Goal: Find specific page/section

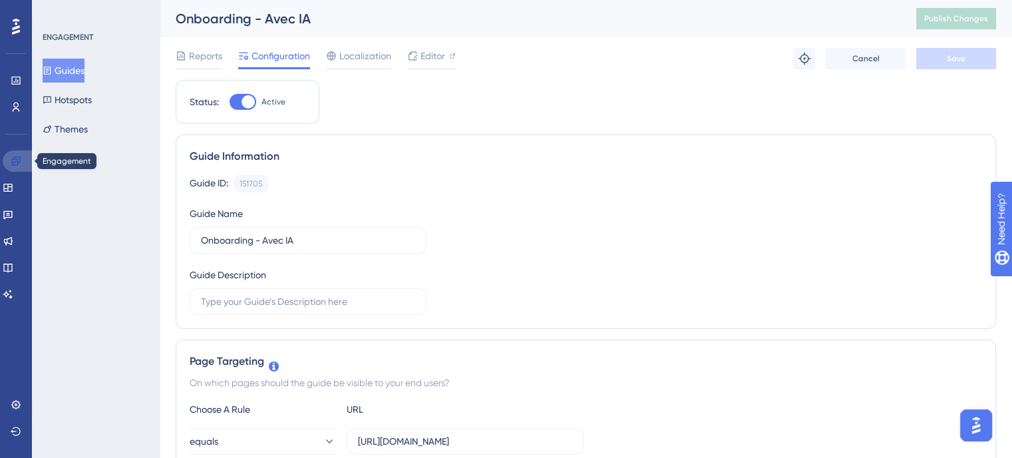
click at [27, 154] on link at bounding box center [19, 160] width 32 height 21
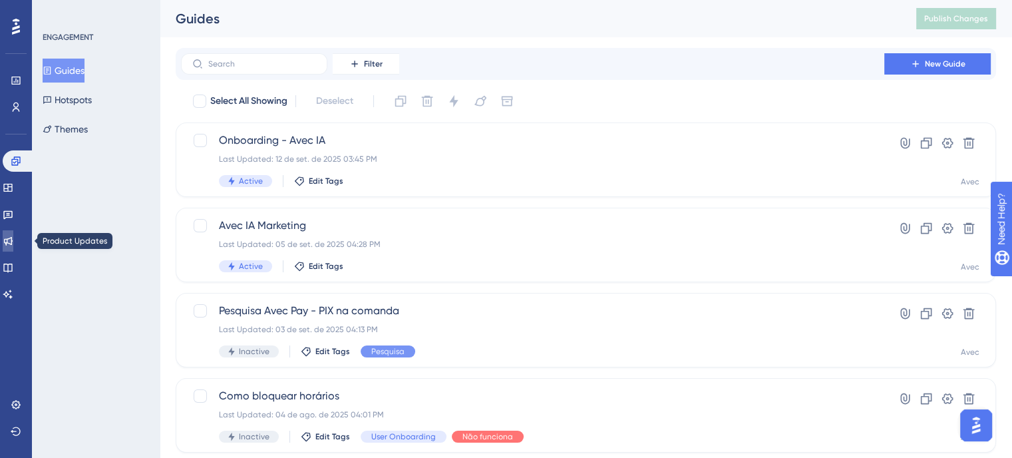
click at [11, 239] on icon at bounding box center [8, 240] width 11 height 11
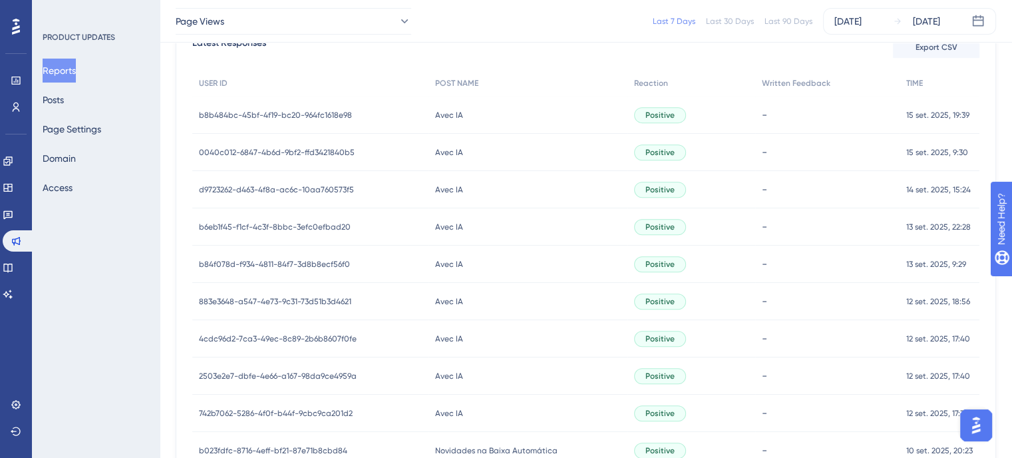
scroll to position [532, 0]
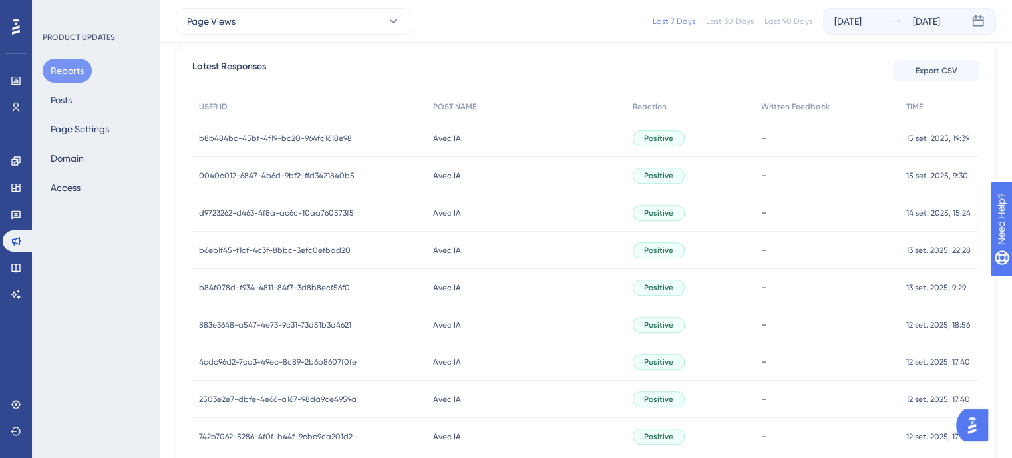
click at [861, 25] on div "[DATE]" at bounding box center [847, 21] width 27 height 16
